Goal: Find specific page/section: Find specific page/section

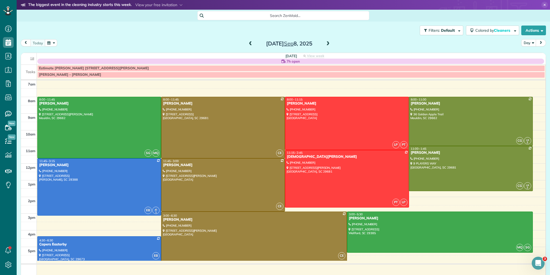
scroll to position [2, 2]
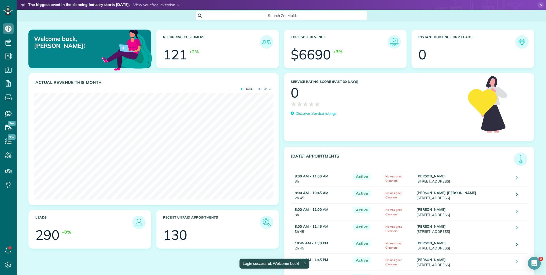
scroll to position [268224, 268092]
click at [518, 159] on img at bounding box center [521, 159] width 12 height 12
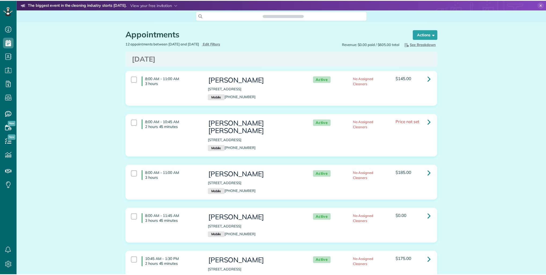
scroll to position [2, 2]
